Goal: Task Accomplishment & Management: Use online tool/utility

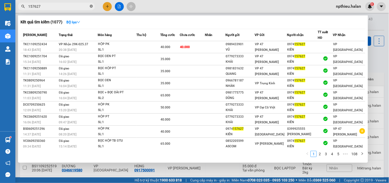
click at [91, 7] on icon "close-circle" at bounding box center [91, 6] width 3 height 3
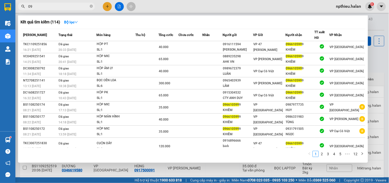
type input "0"
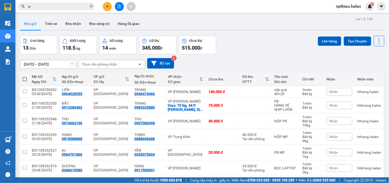
type input "a"
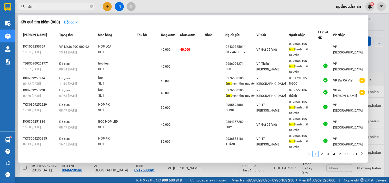
type input "â"
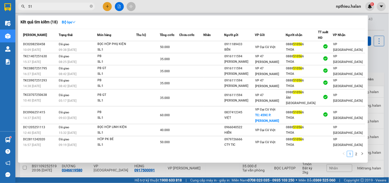
type input "5"
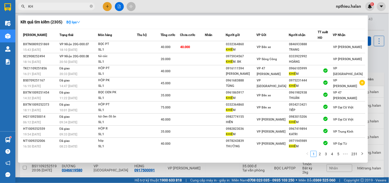
type input "K"
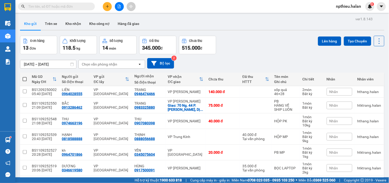
click at [82, 7] on input "text" at bounding box center [58, 7] width 61 height 6
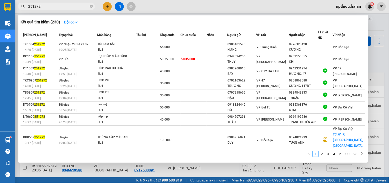
click at [50, 7] on input "251272" at bounding box center [58, 7] width 61 height 6
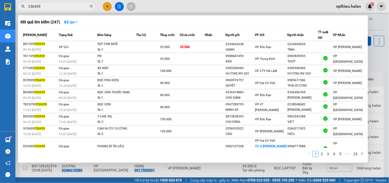
type input "250459"
click at [381, 27] on div at bounding box center [194, 91] width 389 height 183
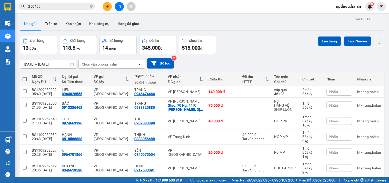
click at [121, 66] on div "Chọn văn phòng nhận" at bounding box center [108, 64] width 59 height 8
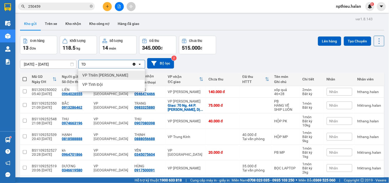
type input "TD"
click at [121, 74] on span "VP Thiên [PERSON_NAME]" at bounding box center [105, 75] width 46 height 5
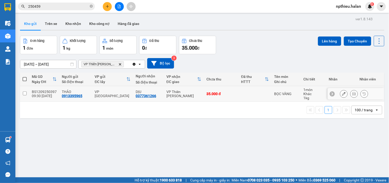
click at [181, 91] on div "VP Thiên [PERSON_NAME]" at bounding box center [184, 94] width 35 height 8
checkbox input "true"
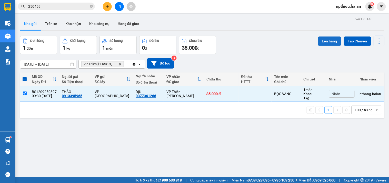
click at [320, 42] on button "Lên hàng" at bounding box center [329, 40] width 23 height 9
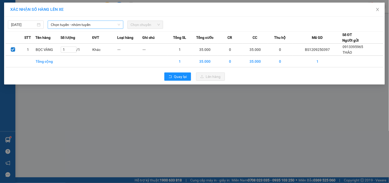
click at [72, 24] on span "Chọn tuyến - nhóm tuyến" at bounding box center [86, 25] width 70 height 8
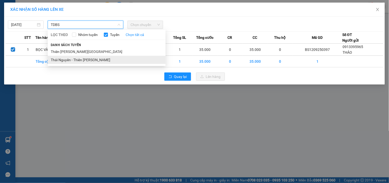
type input "TDBS"
click at [98, 61] on li "Thái Nguyên - Thiên [PERSON_NAME]" at bounding box center [107, 60] width 118 height 8
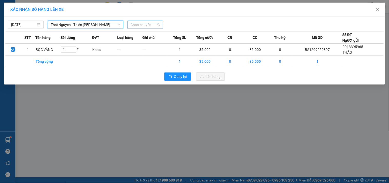
click at [152, 26] on span "Chọn chuyến" at bounding box center [146, 25] width 30 height 8
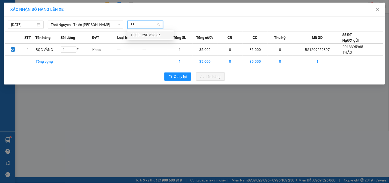
type input "836"
click at [157, 34] on div "10:00 - 29E-328.36" at bounding box center [151, 35] width 40 height 6
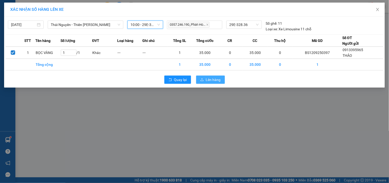
click at [207, 79] on span "Lên hàng" at bounding box center [213, 80] width 15 height 6
